Goal: Task Accomplishment & Management: Use online tool/utility

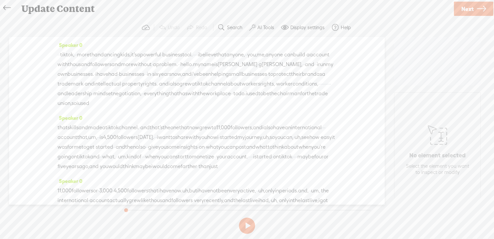
click at [206, 108] on div "· · [GEOGRAPHIC_DATA], · · more than dancing kids, it's a powerful · business t…" at bounding box center [197, 79] width 279 height 58
click at [6, 6] on icon at bounding box center [6, 8] width 7 height 15
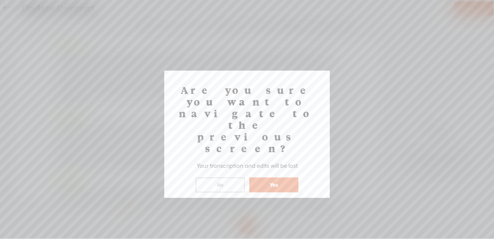
click at [253, 177] on button "Yes" at bounding box center [273, 184] width 49 height 15
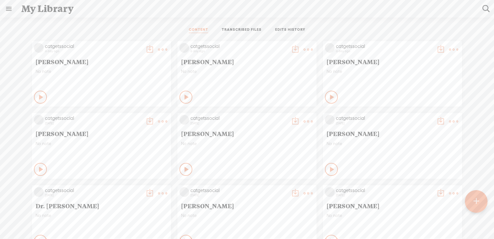
click at [478, 200] on t at bounding box center [477, 201] width 6 height 15
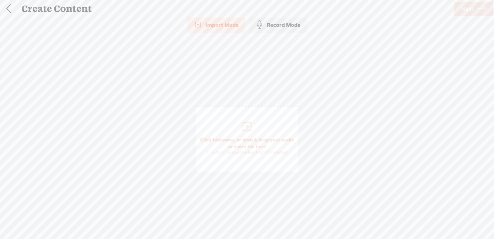
click at [232, 137] on span "browse" at bounding box center [225, 140] width 17 height 6
click at [465, 8] on span "Next" at bounding box center [468, 9] width 12 height 17
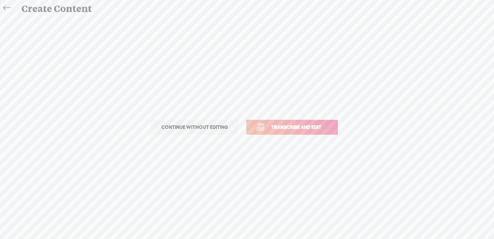
click at [305, 127] on span "Transcribe and edit" at bounding box center [297, 126] width 64 height 7
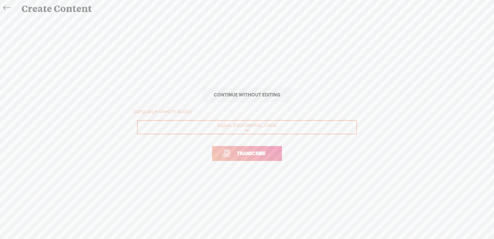
click at [251, 152] on span "Transcribe" at bounding box center [251, 152] width 42 height 7
